Goal: Information Seeking & Learning: Understand process/instructions

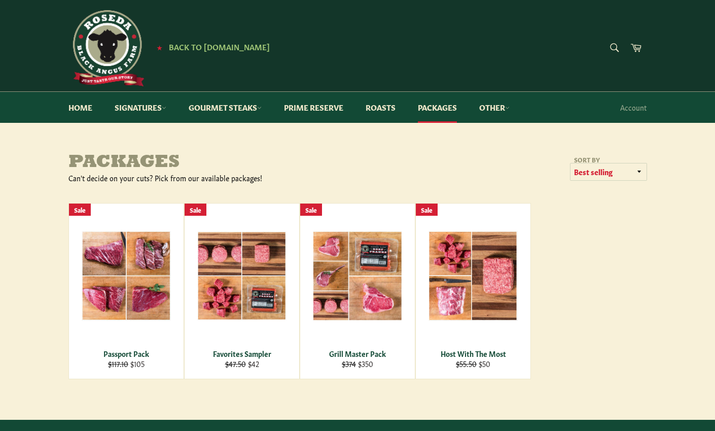
click at [602, 173] on select "Featured Best selling Alphabetically, A-Z Alphabetically, Z-A Price, low to hig…" at bounding box center [609, 171] width 76 height 17
select select "price-ascending"
click at [571, 163] on select "Featured Best selling Alphabetically, A-Z Alphabetically, Z-A Price, low to hig…" at bounding box center [609, 171] width 76 height 17
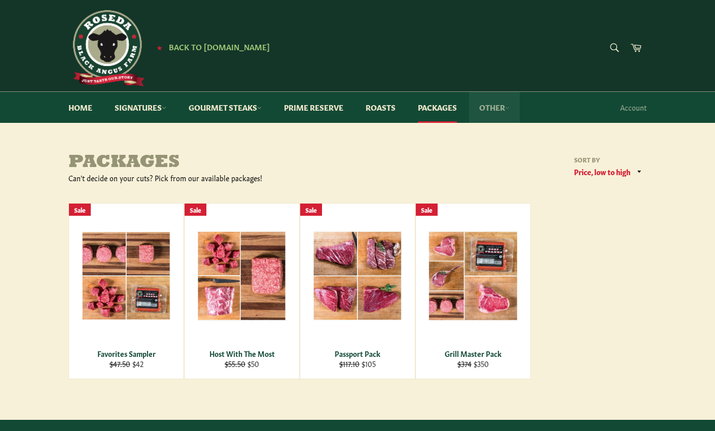
click at [489, 111] on link "Other" at bounding box center [494, 107] width 51 height 31
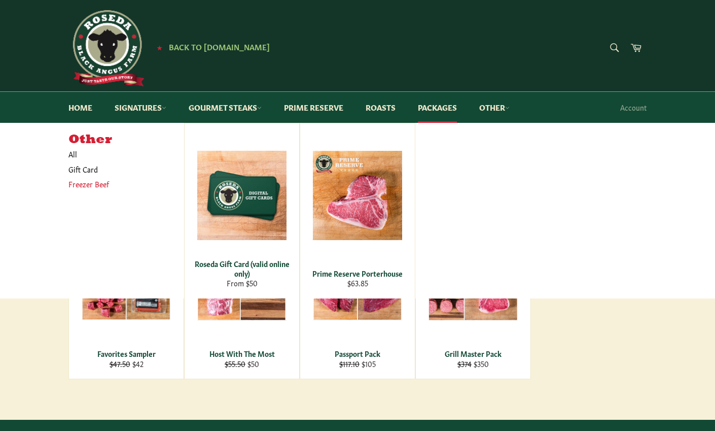
click at [98, 186] on link "Freezer Beef" at bounding box center [118, 183] width 111 height 15
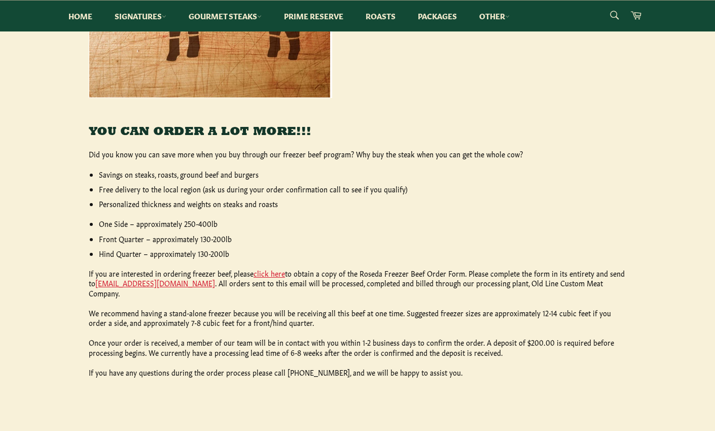
scroll to position [355, 0]
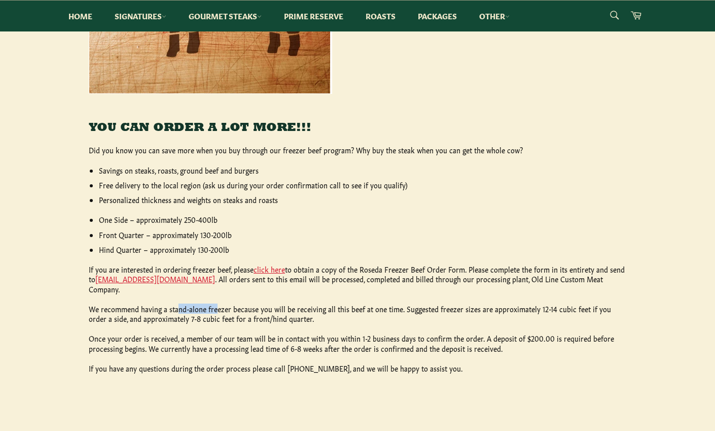
drag, startPoint x: 179, startPoint y: 300, endPoint x: 216, endPoint y: 299, distance: 37.5
click at [216, 304] on p "We recommend having a stand-alone freezer because you will be receiving all thi…" at bounding box center [358, 314] width 538 height 20
click at [271, 304] on p "We recommend having a stand-alone freezer because you will be receiving all thi…" at bounding box center [358, 314] width 538 height 20
drag, startPoint x: 168, startPoint y: 310, endPoint x: 299, endPoint y: 312, distance: 130.9
click at [299, 312] on p "We recommend having a stand-alone freezer because you will be receiving all thi…" at bounding box center [358, 314] width 538 height 20
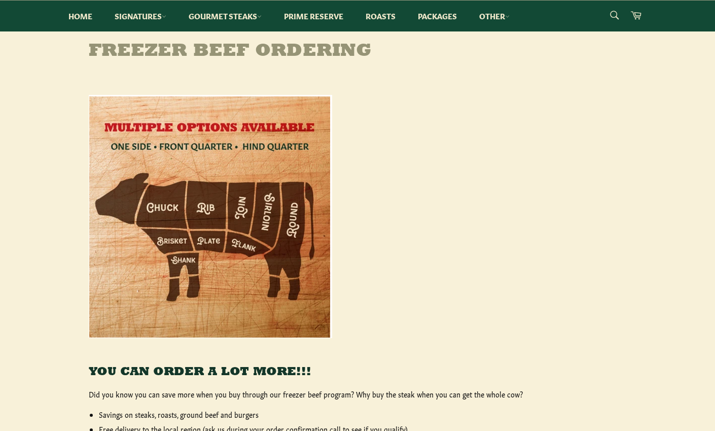
scroll to position [101, 0]
